Goal: Task Accomplishment & Management: Complete application form

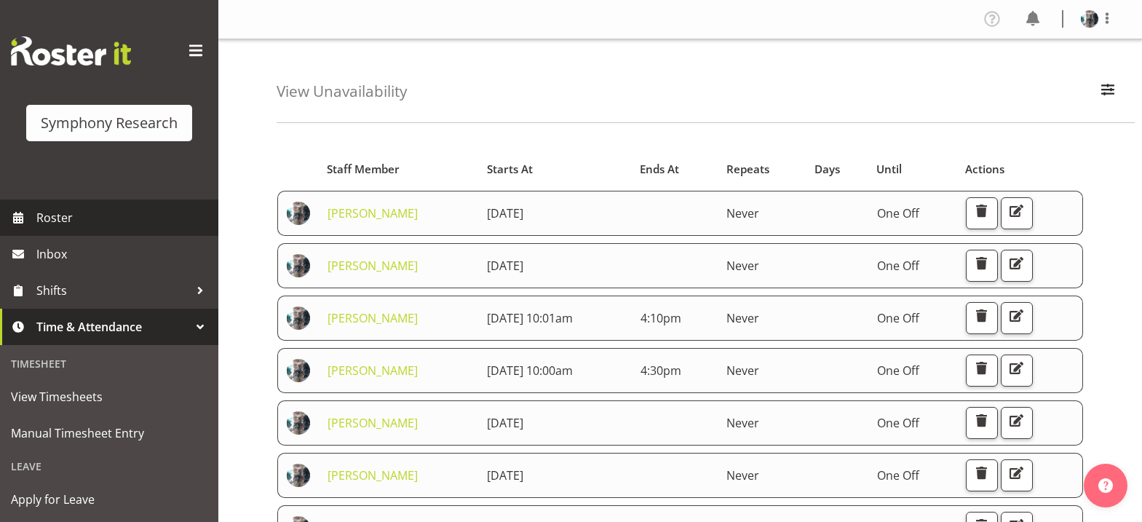
click at [55, 216] on span "Roster" at bounding box center [123, 218] width 175 height 22
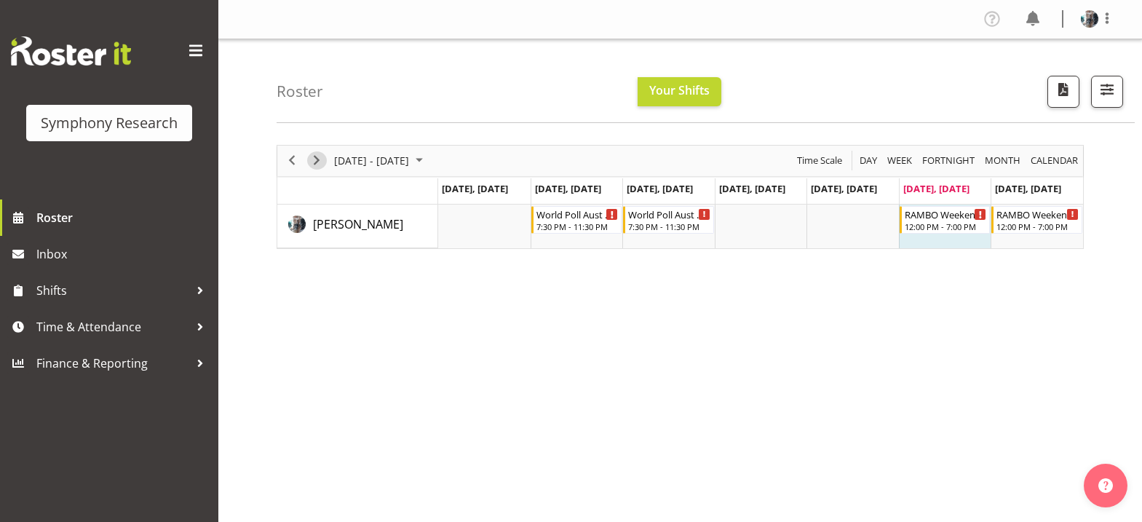
click at [318, 160] on span "Next" at bounding box center [316, 160] width 17 height 18
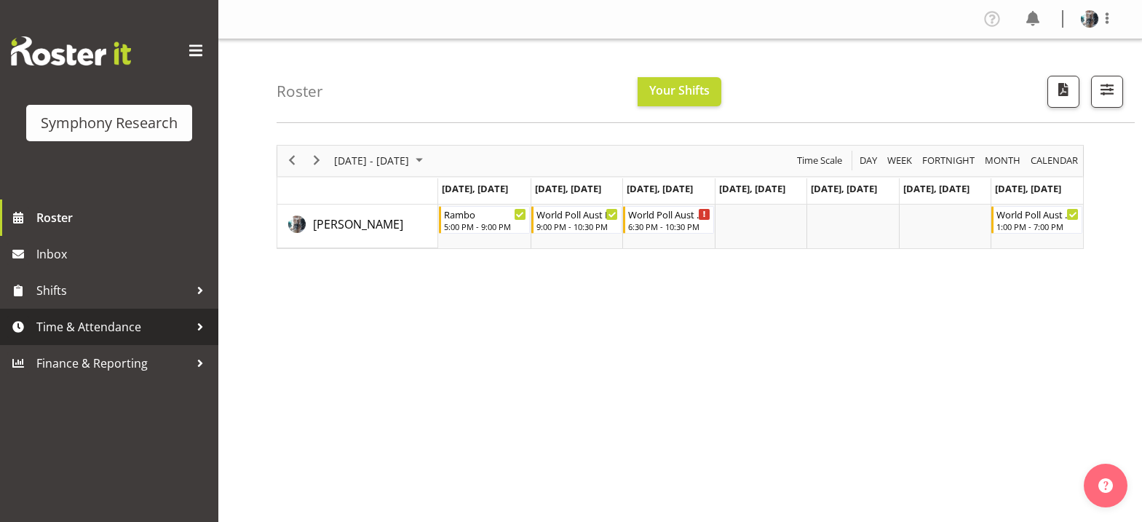
click at [140, 330] on span "Time & Attendance" at bounding box center [112, 327] width 153 height 22
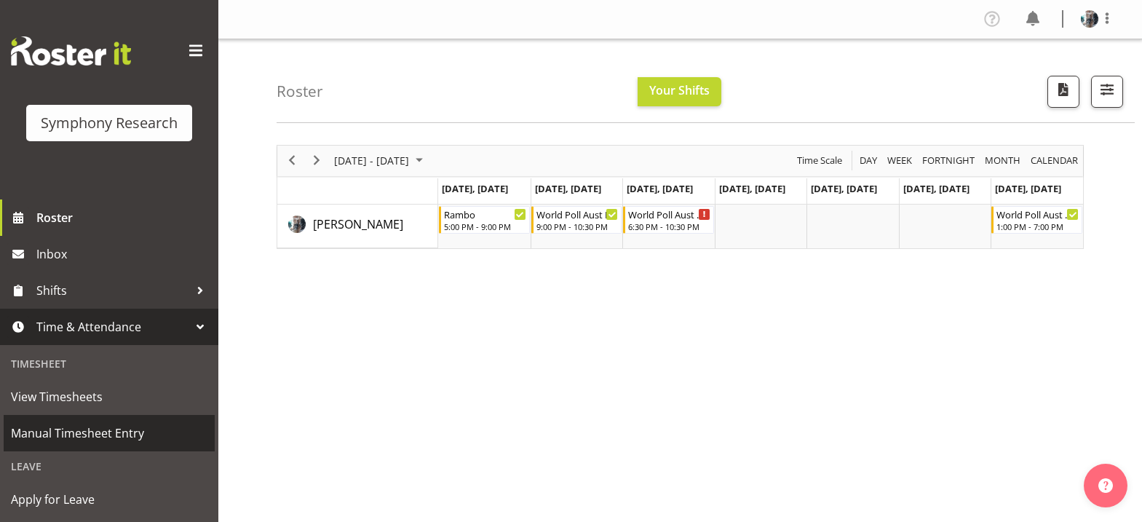
click at [116, 432] on span "Manual Timesheet Entry" at bounding box center [109, 433] width 196 height 22
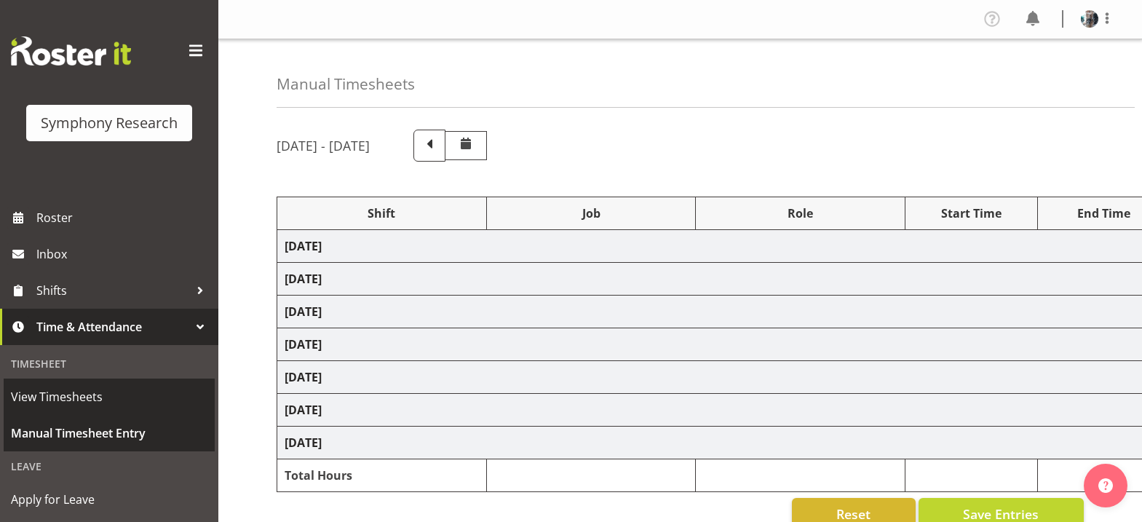
select select "56692"
select select "10499"
select select "47"
select select "56692"
select select "10499"
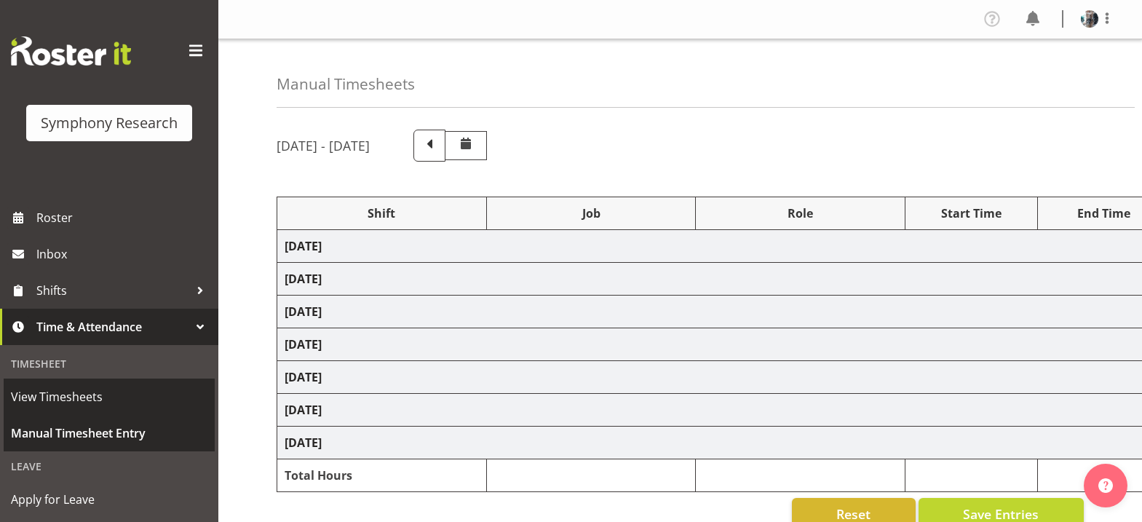
select select "47"
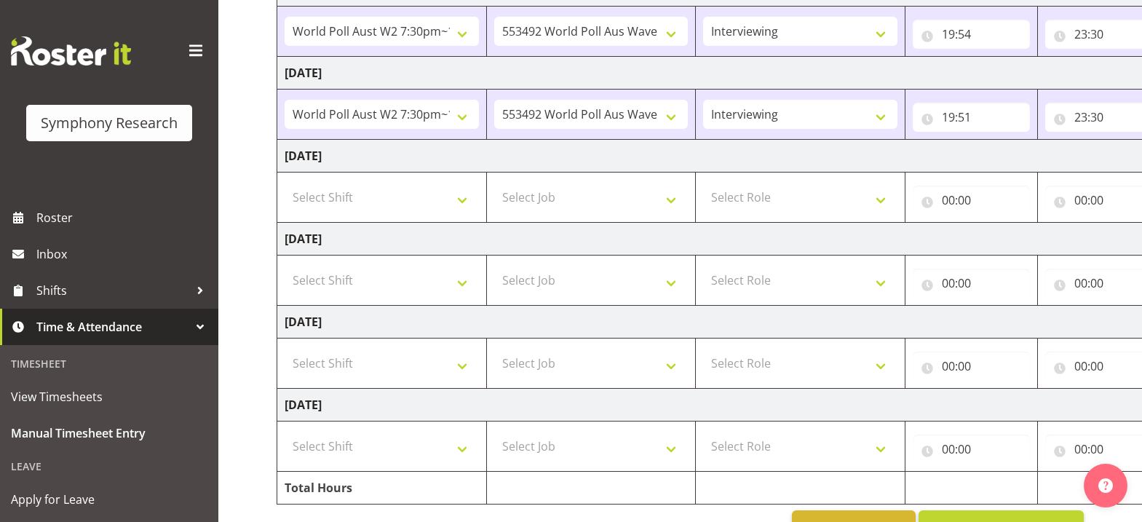
scroll to position [364, 0]
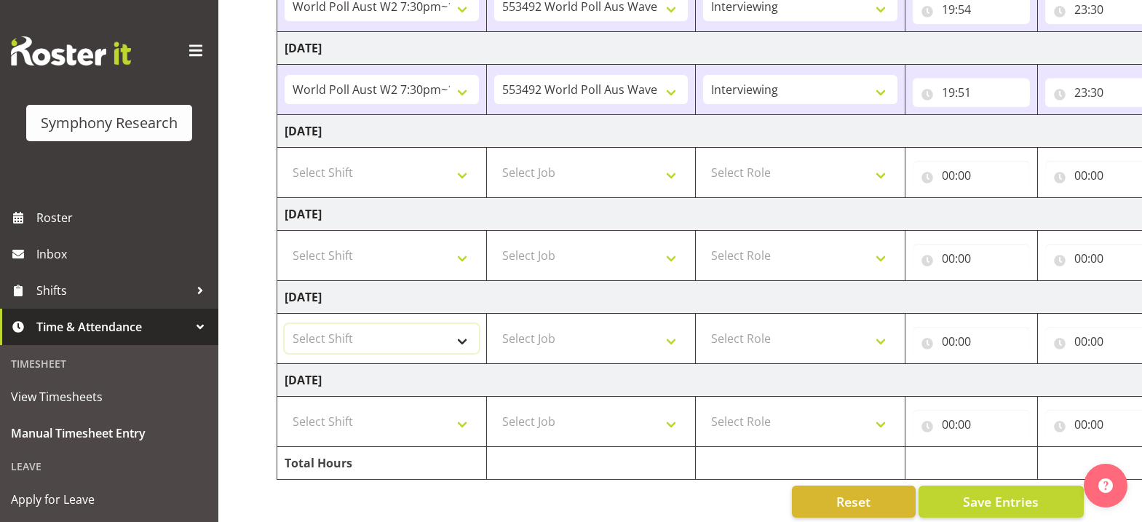
click at [464, 345] on select "Select Shift !!Weekend Residential (Roster IT Shift Label) *Business 9/10am ~ 4…" at bounding box center [382, 338] width 194 height 29
select select "43777"
click at [285, 324] on select "Select Shift !!Weekend Residential (Roster IT Shift Label) *Business 9/10am ~ 4…" at bounding box center [382, 338] width 194 height 29
click at [676, 341] on select "Select Job 550060 IF Admin 553492 World Poll Aus Wave 2 Main 2025 553493 World …" at bounding box center [591, 338] width 194 height 29
select select "10732"
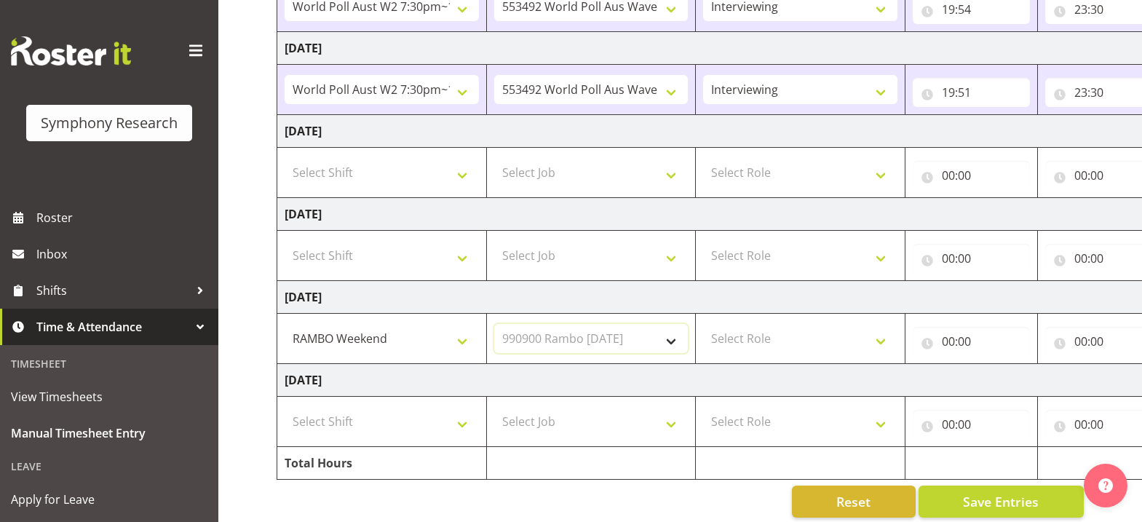
click at [494, 324] on select "Select Job 550060 IF Admin 553492 World Poll Aus Wave 2 Main 2025 553493 World …" at bounding box center [591, 338] width 194 height 29
click at [883, 343] on select "Select Role Briefing Interviewing" at bounding box center [800, 338] width 194 height 29
select select "297"
click at [703, 324] on select "Select Role Briefing Interviewing" at bounding box center [800, 338] width 194 height 29
click at [949, 345] on input "00:00" at bounding box center [971, 341] width 117 height 29
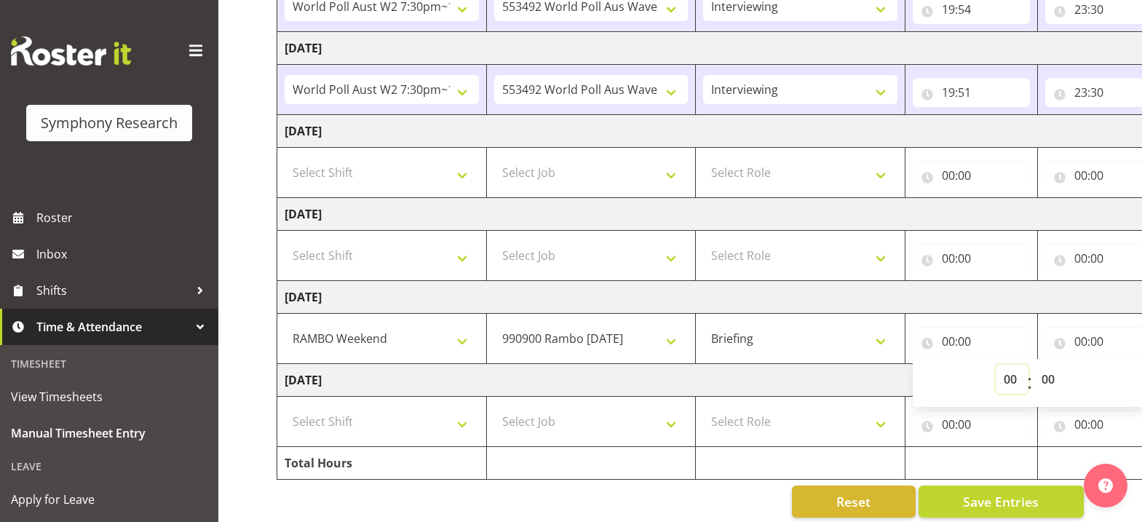
click at [1014, 379] on select "00 01 02 03 04 05 06 07 08 09 10 11 12 13 14 15 16 17 18 19 20 21 22 23" at bounding box center [1011, 379] width 33 height 29
select select "12"
click at [995, 365] on select "00 01 02 03 04 05 06 07 08 09 10 11 12 13 14 15 16 17 18 19 20 21 22 23" at bounding box center [1011, 379] width 33 height 29
type input "12:00"
click at [1079, 343] on input "00:00" at bounding box center [1103, 341] width 117 height 29
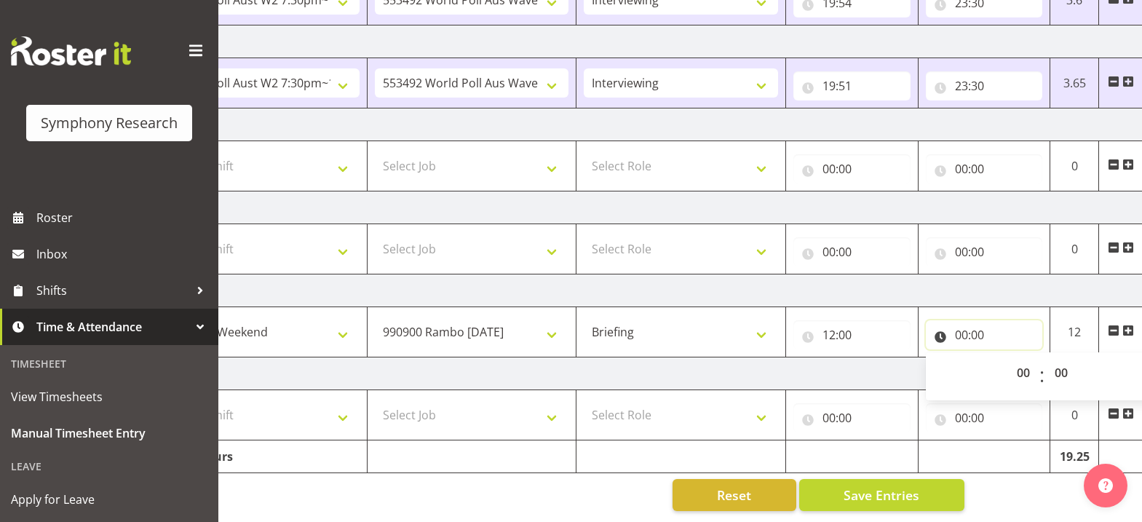
scroll to position [0, 154]
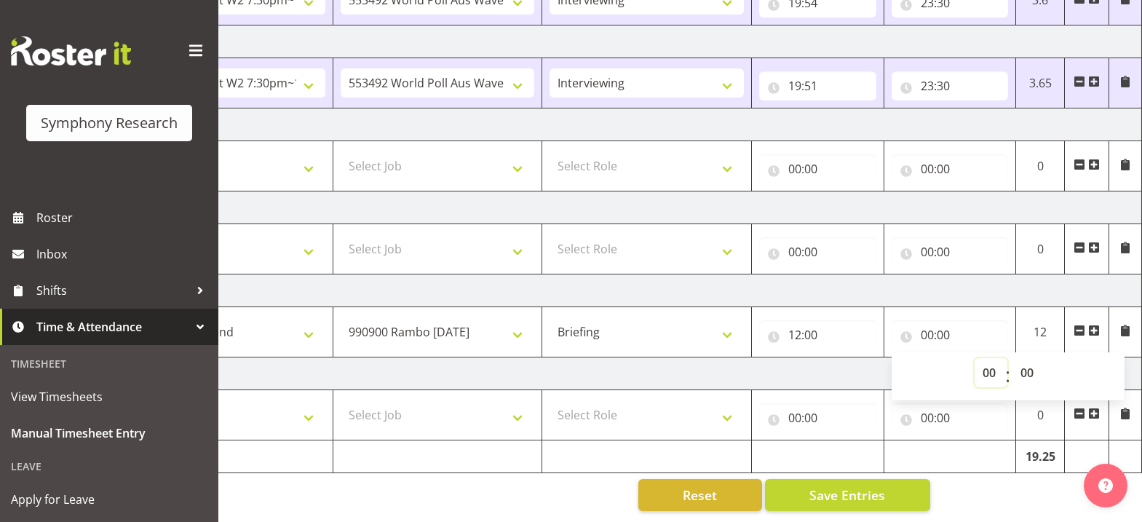
click at [990, 364] on select "00 01 02 03 04 05 06 07 08 09 10 11 12 13 14 15 16 17 18 19 20 21 22 23" at bounding box center [990, 372] width 33 height 29
select select "12"
click at [1030, 362] on select "00 01 02 03 04 05 06 07 08 09 10 11 12 13 14 15 16 17 18 19 20 21 22 23 24 25 2…" at bounding box center [1028, 372] width 33 height 29
type input "12:00"
select select "30"
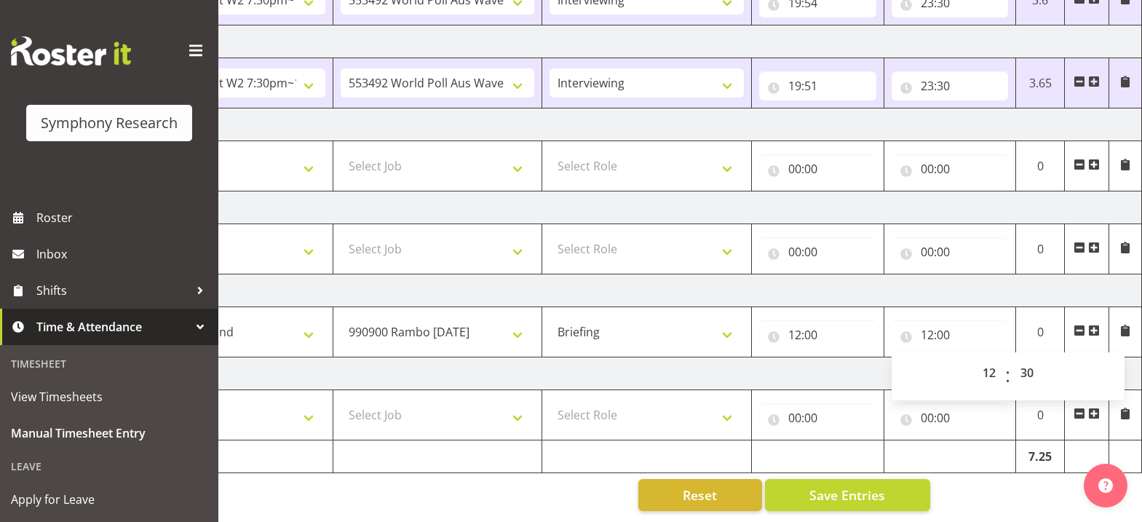
click at [1097, 325] on span at bounding box center [1094, 331] width 12 height 12
type input "12:30"
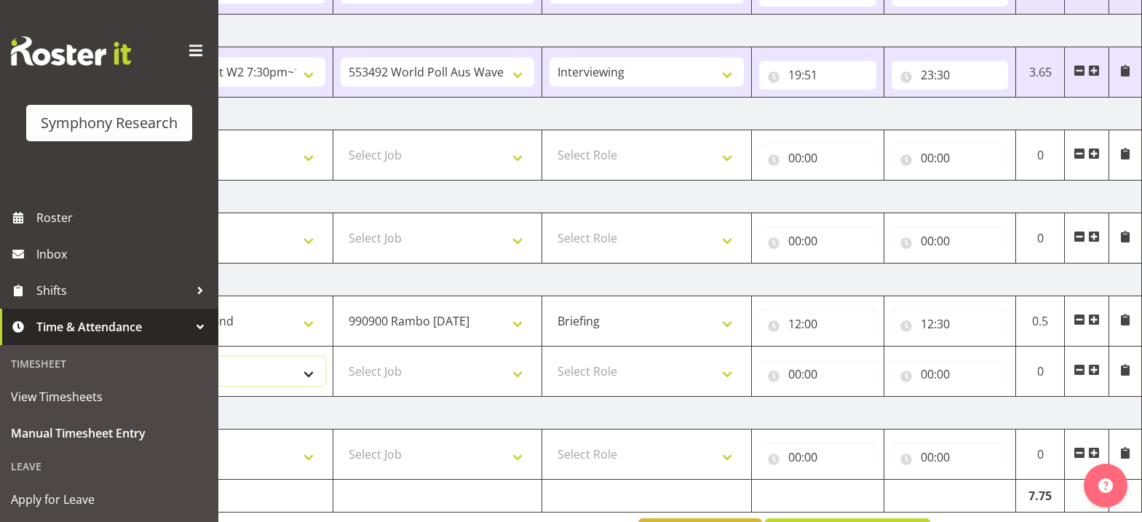
click at [310, 373] on select "Select Shift !!Weekend Residential (Roster IT Shift Label) *Business 9/10am ~ 4…" at bounding box center [228, 371] width 194 height 29
select select "43777"
click at [131, 357] on select "Select Shift !!Weekend Residential (Roster IT Shift Label) *Business 9/10am ~ 4…" at bounding box center [228, 371] width 194 height 29
click at [518, 376] on select "Select Job 550060 IF Admin 553492 World Poll Aus Wave 2 Main 2025 553493 World …" at bounding box center [438, 371] width 194 height 29
select select "10732"
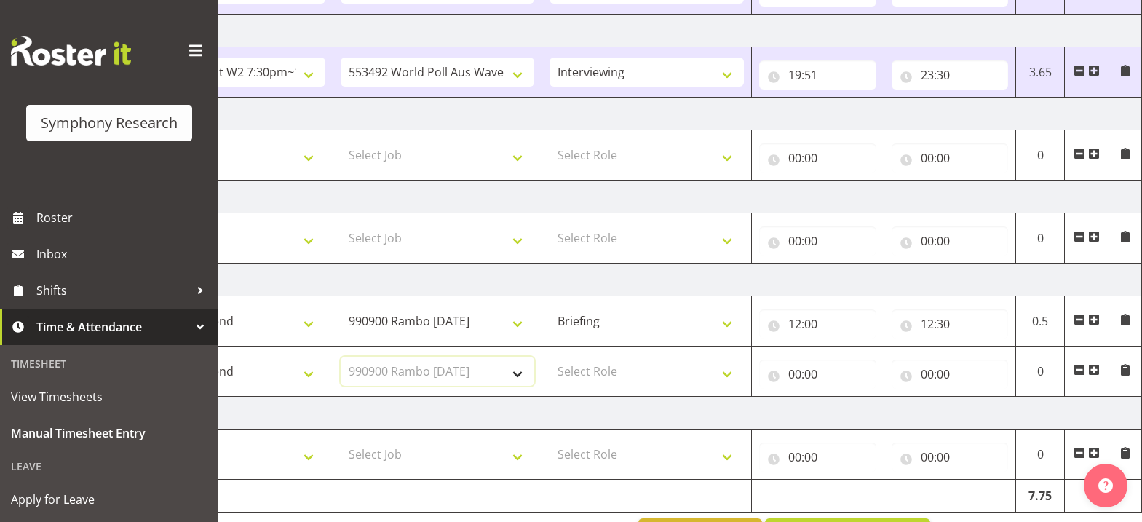
click at [341, 357] on select "Select Job 550060 IF Admin 553492 World Poll Aus Wave 2 Main 2025 553493 World …" at bounding box center [438, 371] width 194 height 29
click at [730, 373] on select "Select Role Briefing Interviewing" at bounding box center [646, 371] width 194 height 29
select select "47"
click at [549, 357] on select "Select Role Briefing Interviewing" at bounding box center [646, 371] width 194 height 29
click at [793, 375] on input "00:00" at bounding box center [817, 373] width 117 height 29
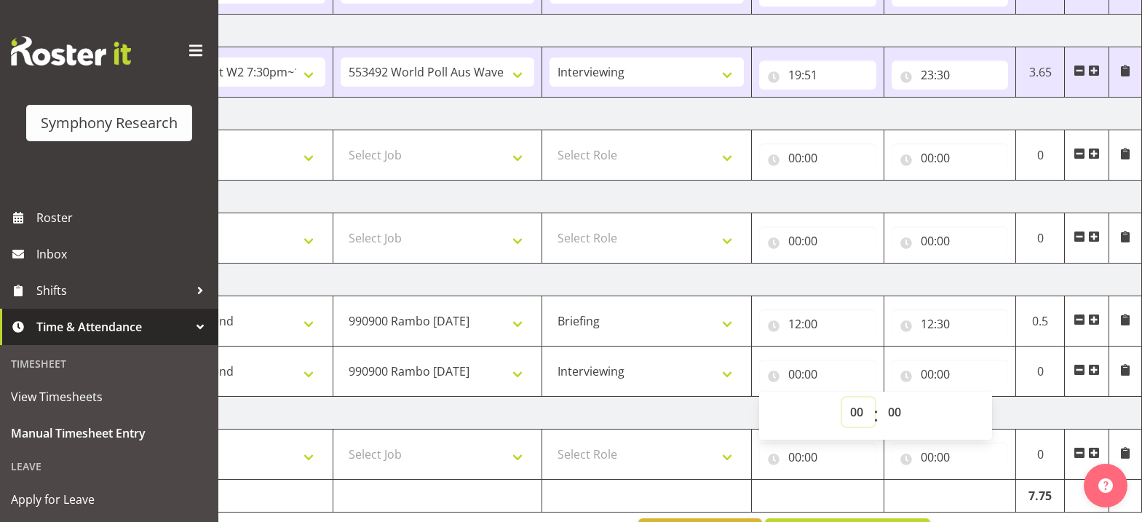
click at [852, 414] on select "00 01 02 03 04 05 06 07 08 09 10 11 12 13 14 15 16 17 18 19 20 21 22 23" at bounding box center [858, 411] width 33 height 29
select select "12"
click at [895, 418] on select "00 01 02 03 04 05 06 07 08 09 10 11 12 13 14 15 16 17 18 19 20 21 22 23 24 25 2…" at bounding box center [896, 411] width 33 height 29
type input "12:00"
select select "30"
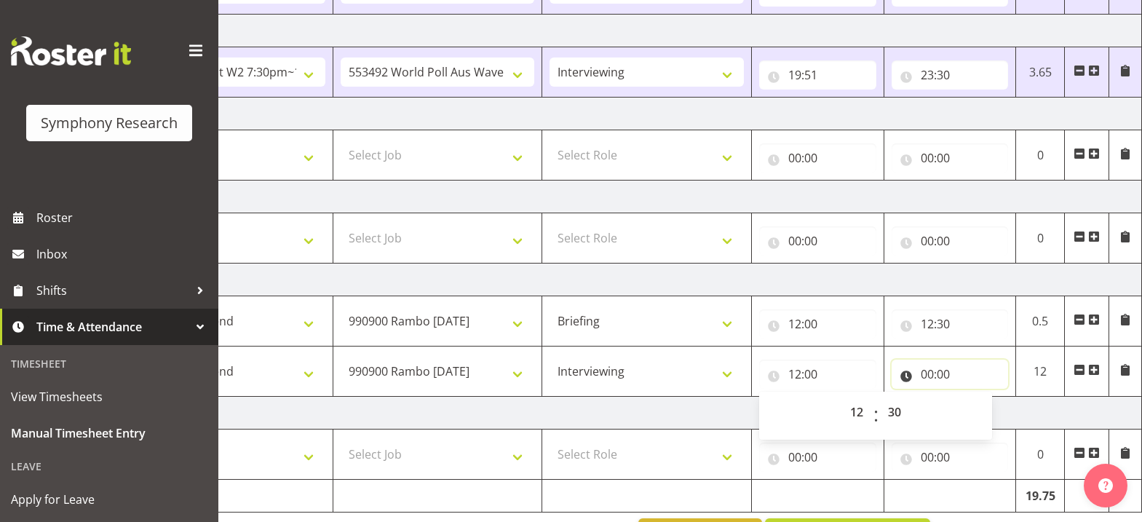
click at [927, 375] on input "00:00" at bounding box center [949, 373] width 117 height 29
type input "12:30"
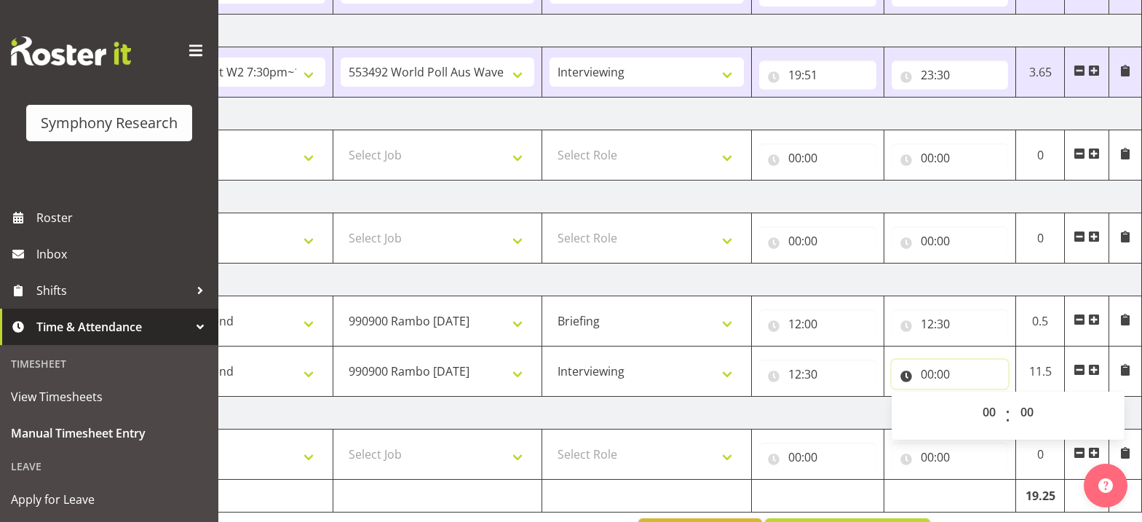
click at [926, 375] on input "00:00" at bounding box center [949, 373] width 117 height 29
click at [990, 416] on select "00 01 02 03 04 05 06 07 08 09 10 11 12 13 14 15 16 17 18 19 20 21 22 23" at bounding box center [990, 411] width 33 height 29
select select "19"
click at [974, 397] on select "00 01 02 03 04 05 06 07 08 09 10 11 12 13 14 15 16 17 18 19 20 21 22 23" at bounding box center [990, 411] width 33 height 29
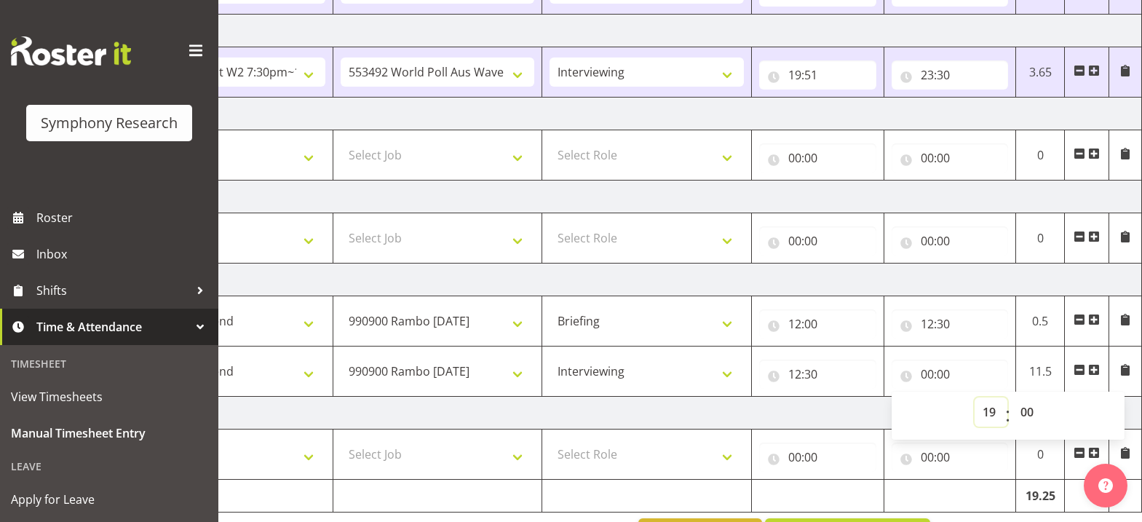
type input "19:00"
click at [1023, 415] on select "00 01 02 03 04 05 06 07 08 09 10 11 12 13 14 15 16 17 18 19 20 21 22 23 24 25 2…" at bounding box center [1028, 411] width 33 height 29
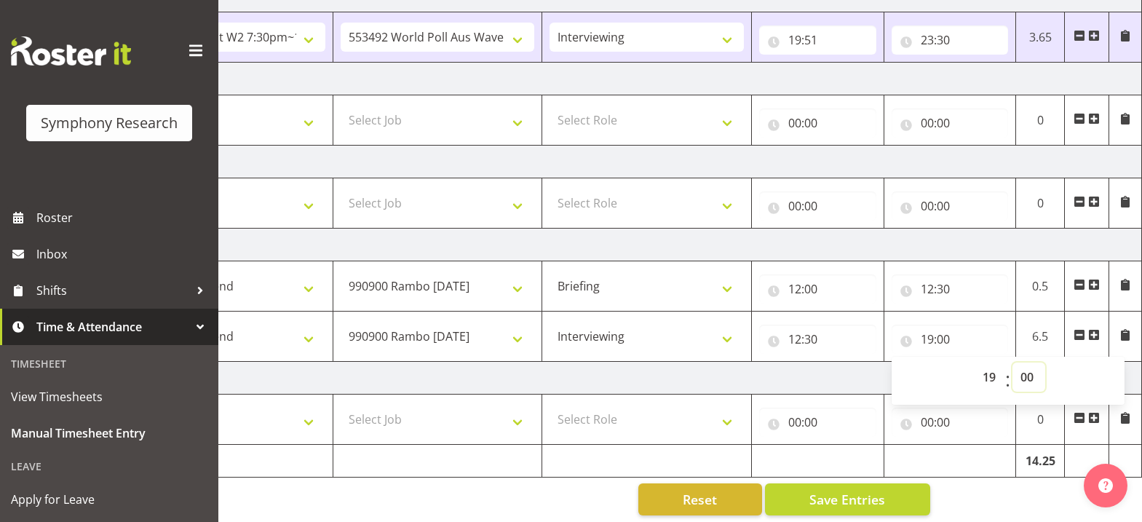
scroll to position [432, 0]
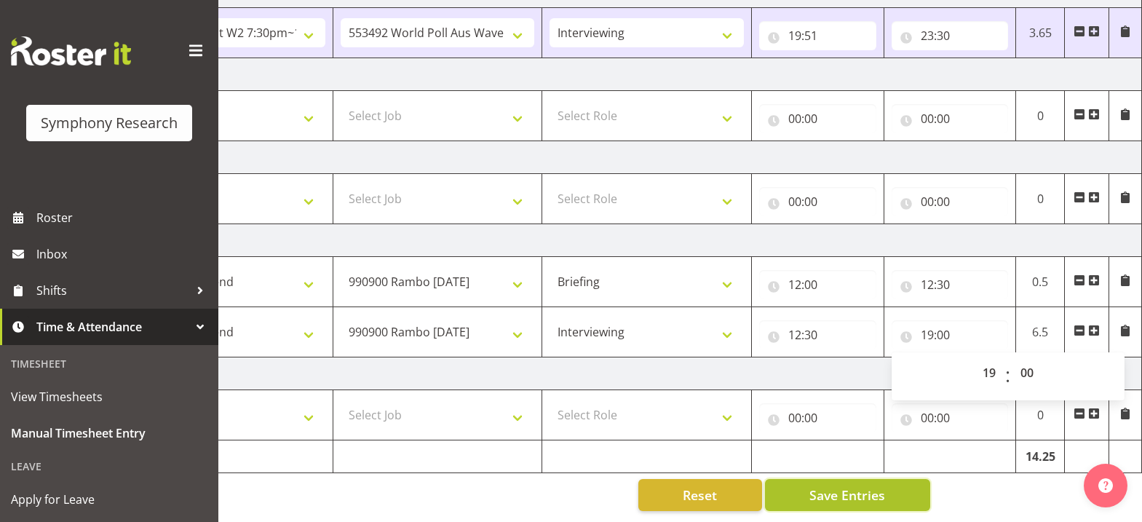
click at [851, 490] on span "Save Entries" at bounding box center [847, 494] width 76 height 19
